Goal: Transaction & Acquisition: Purchase product/service

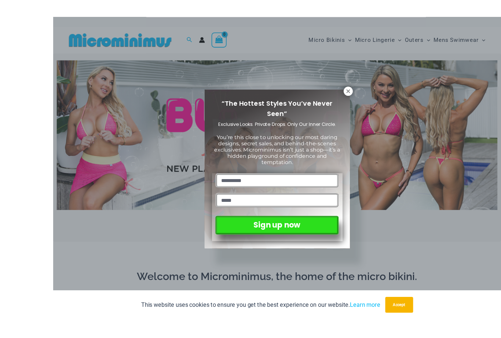
scroll to position [1, 0]
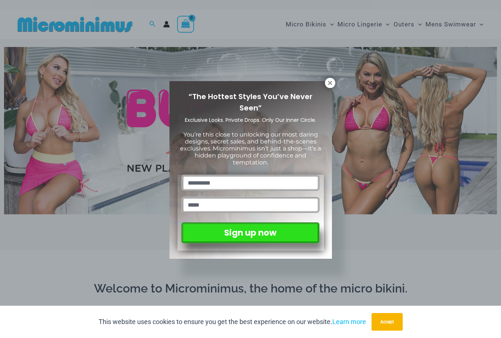
click at [332, 81] on icon at bounding box center [330, 83] width 7 height 7
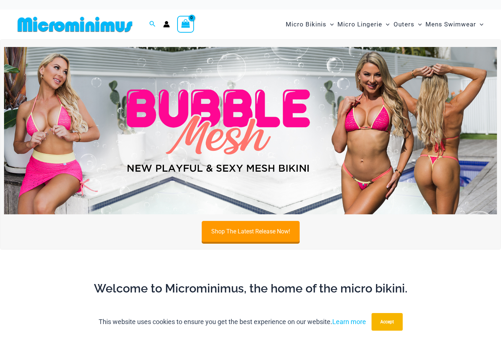
click at [262, 225] on link "Shop The Latest Release Now!" at bounding box center [251, 231] width 98 height 21
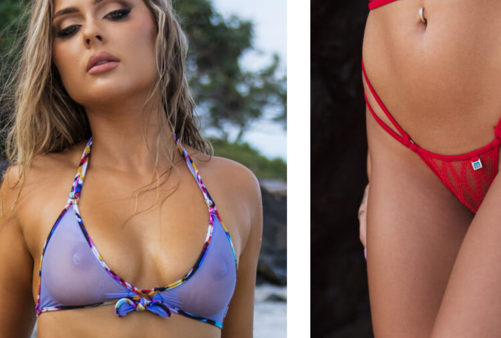
scroll to position [2614, 0]
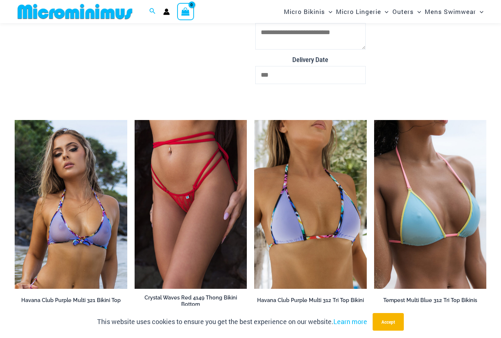
click at [15, 120] on img at bounding box center [15, 120] width 0 height 0
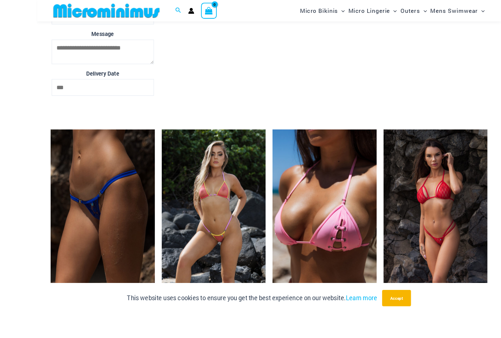
scroll to position [1711, 0]
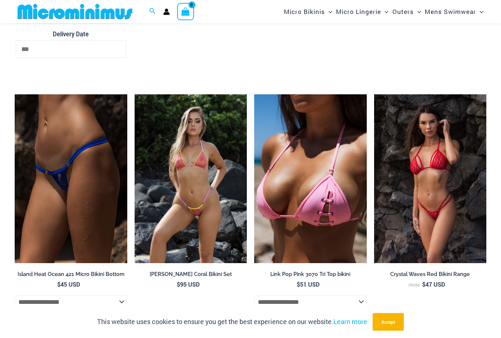
click at [254, 94] on img at bounding box center [254, 94] width 0 height 0
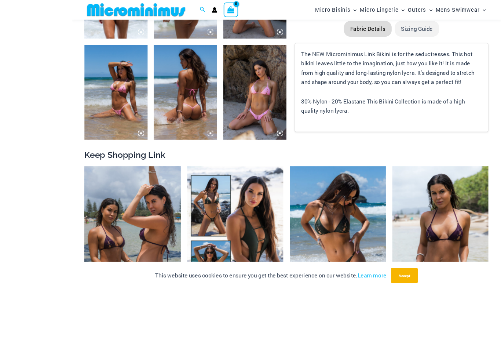
scroll to position [567, 0]
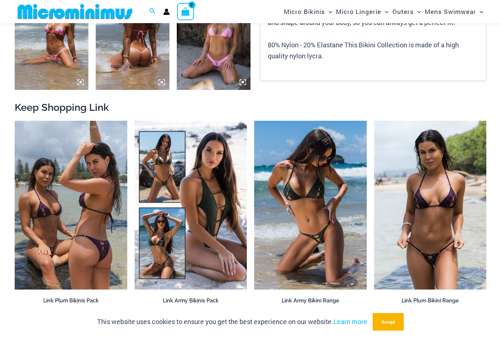
click at [15, 121] on img at bounding box center [15, 121] width 0 height 0
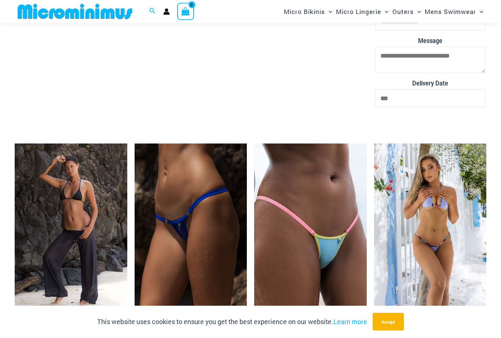
scroll to position [1904, 0]
click at [135, 144] on img at bounding box center [135, 144] width 0 height 0
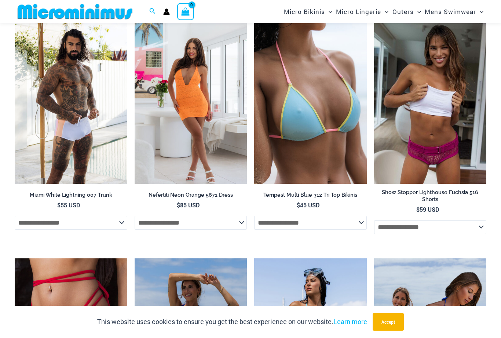
scroll to position [1345, 0]
